Goal: Check status: Check status

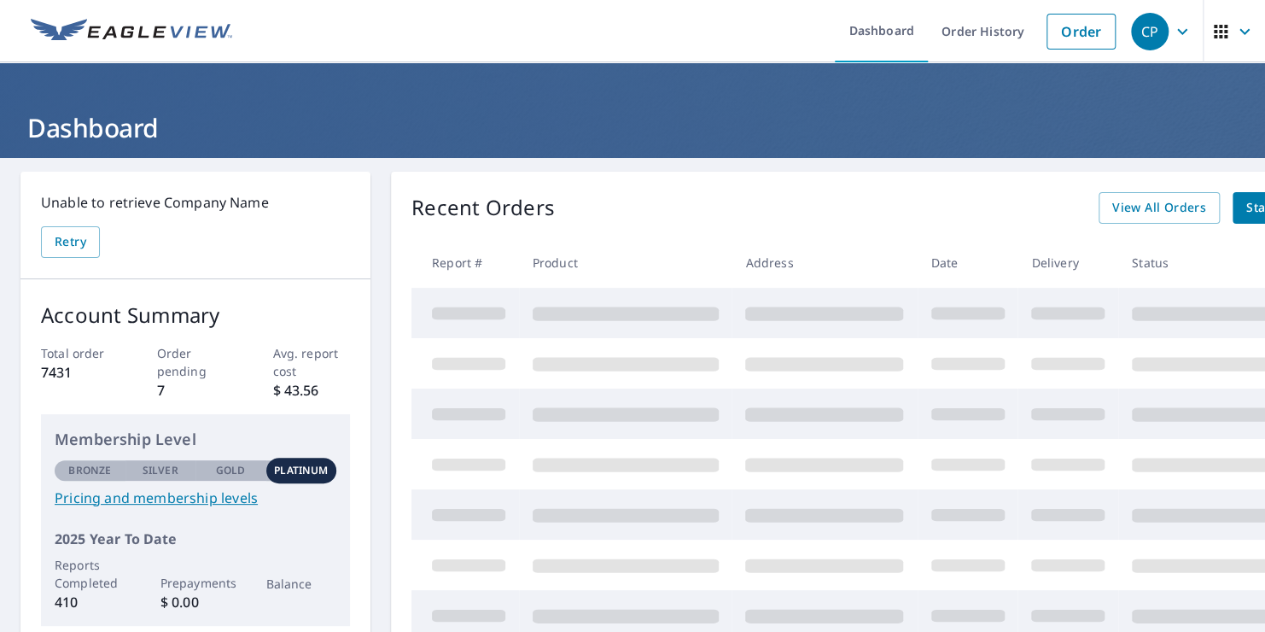
click at [814, 222] on div "Recent Orders View All Orders Start New Order" at bounding box center [885, 208] width 948 height 32
click at [1161, 198] on span "View All Orders" at bounding box center [1159, 207] width 94 height 21
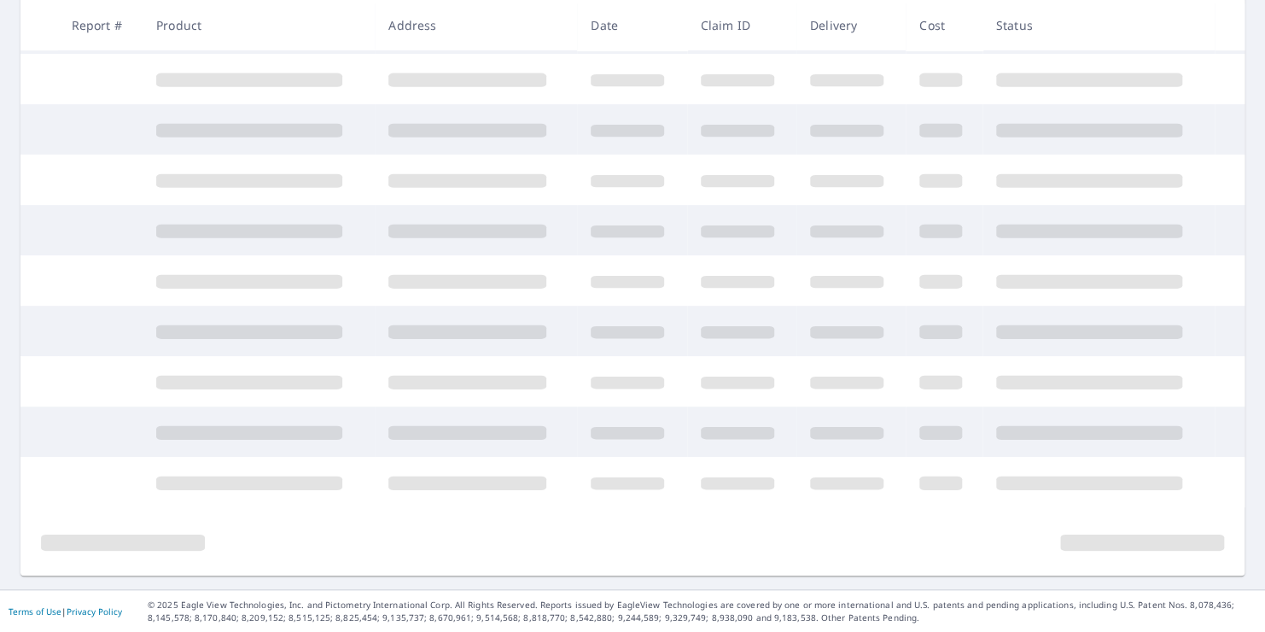
scroll to position [15, 0]
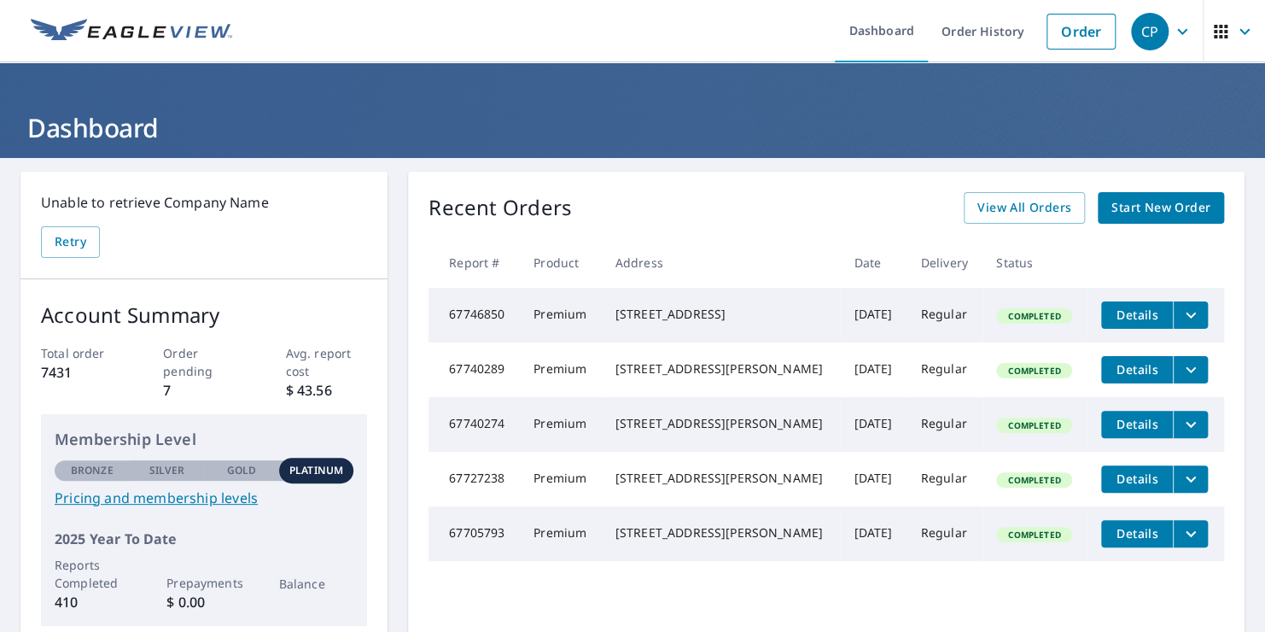
click at [1182, 315] on icon "filesDropdownBtn-67746850" at bounding box center [1191, 315] width 20 height 20
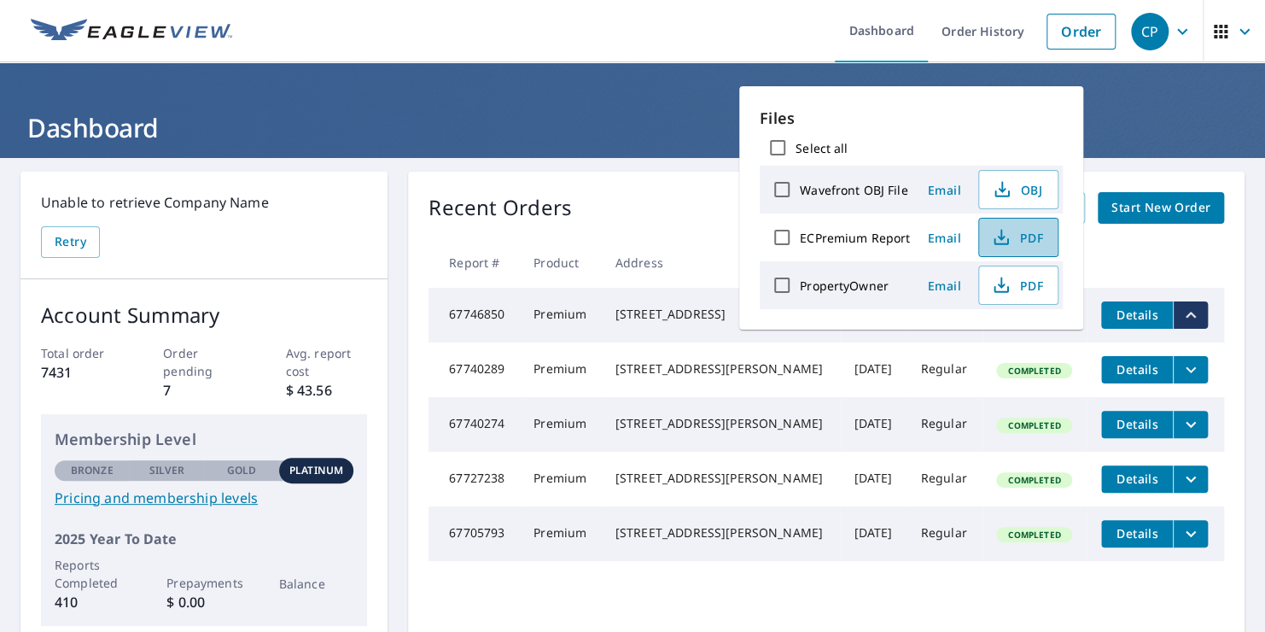
click at [998, 237] on icon "button" at bounding box center [1001, 234] width 8 height 11
